Goal: Task Accomplishment & Management: Complete application form

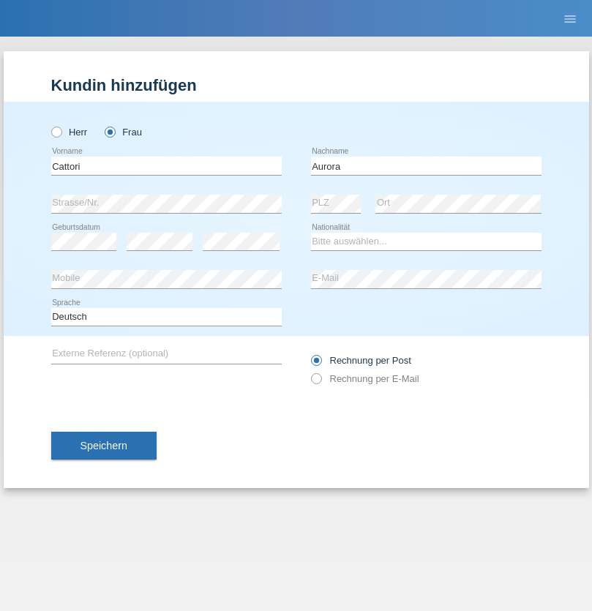
type input "Aurora"
select select "CH"
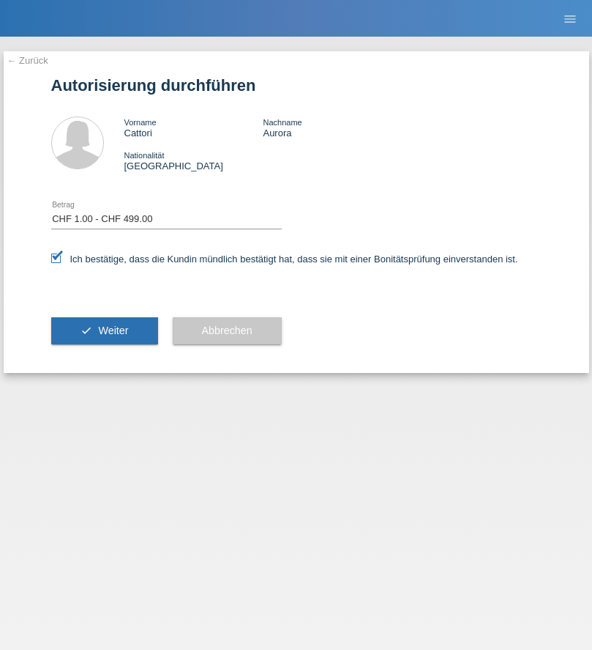
select select "1"
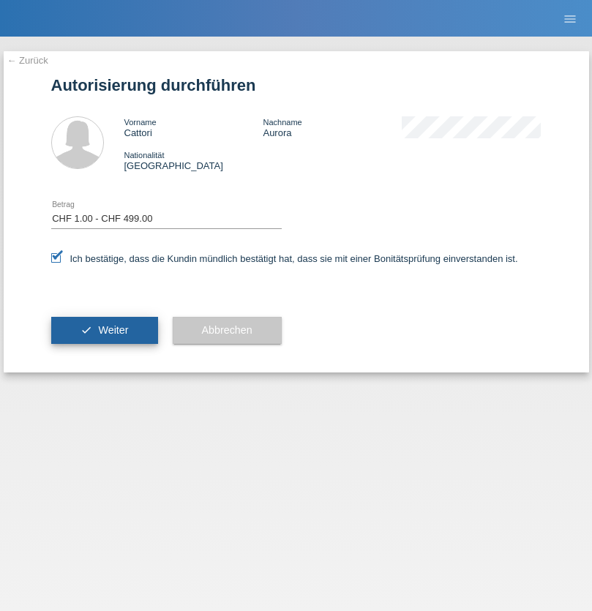
click at [104, 330] on span "Weiter" at bounding box center [113, 330] width 30 height 12
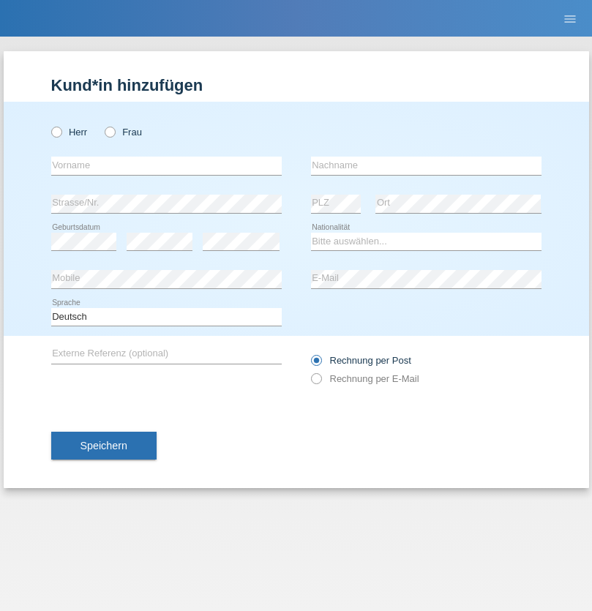
radio input "true"
click at [166, 165] on input "text" at bounding box center [166, 166] width 231 height 18
type input "[PERSON_NAME]"
click at [426, 165] on input "text" at bounding box center [426, 166] width 231 height 18
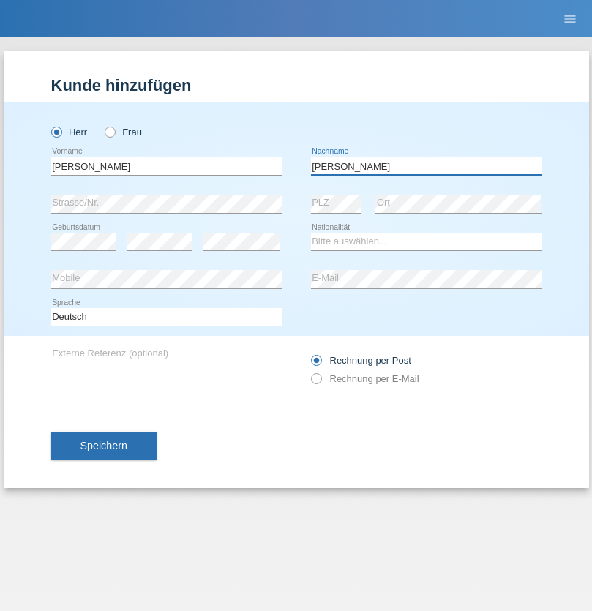
type input "[PERSON_NAME]"
select select "XK"
select select "C"
select select "31"
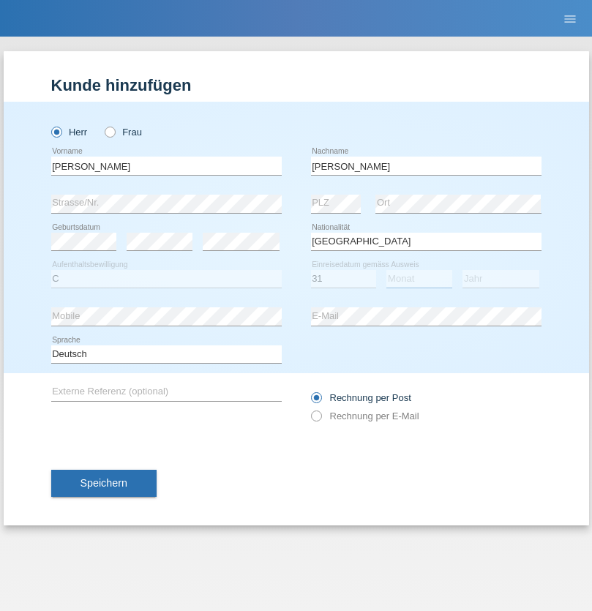
select select "12"
select select "1989"
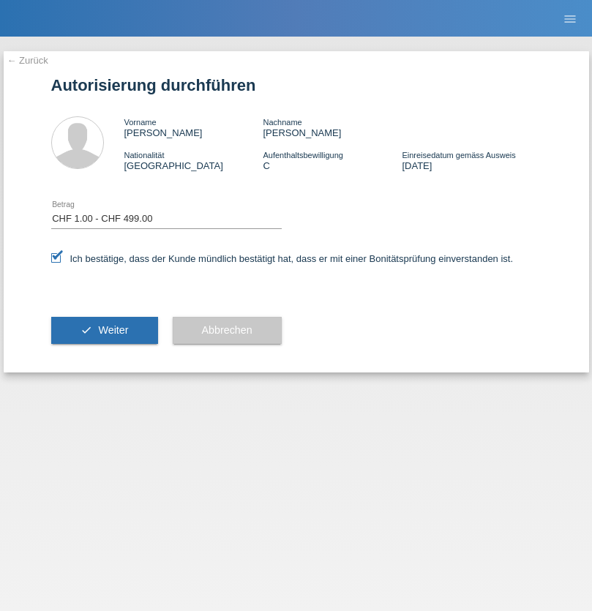
select select "1"
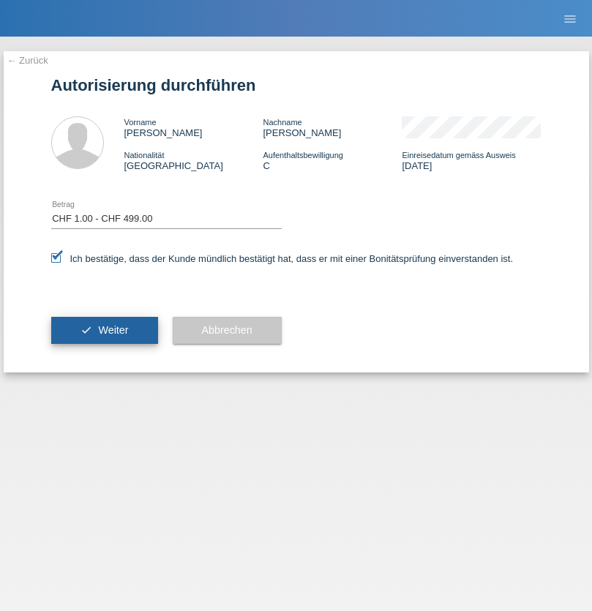
click at [104, 330] on span "Weiter" at bounding box center [113, 330] width 30 height 12
